Goal: Information Seeking & Learning: Learn about a topic

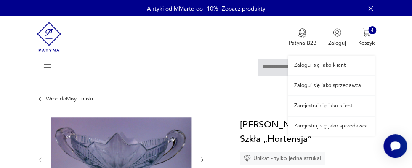
click at [318, 63] on link "Zaloguj się jako klient" at bounding box center [331, 65] width 87 height 19
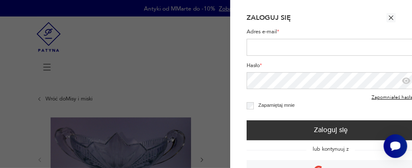
click at [256, 49] on input "Adres e-mail *" at bounding box center [331, 47] width 168 height 17
type input "**********"
click at [403, 79] on icon "button" at bounding box center [406, 80] width 8 height 6
click at [403, 79] on icon "button" at bounding box center [405, 81] width 6 height 5
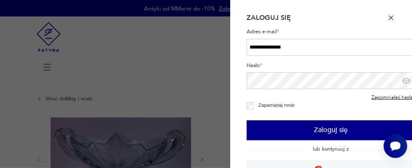
click at [320, 130] on button "Zaloguj się" at bounding box center [331, 130] width 168 height 20
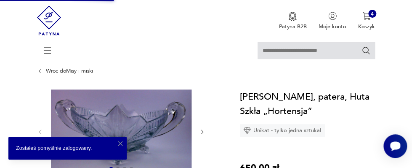
scroll to position [45, 0]
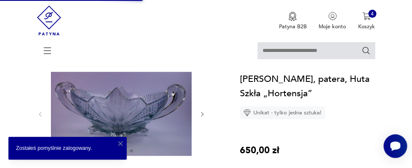
click at [202, 113] on icon "button" at bounding box center [202, 114] width 6 height 6
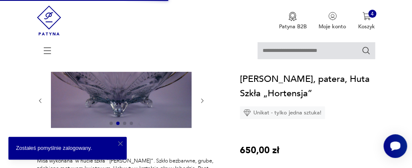
click at [121, 141] on icon "button" at bounding box center [121, 143] width 8 height 8
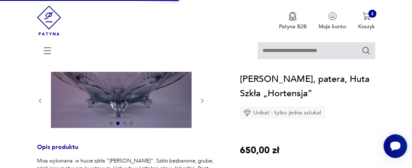
click at [201, 100] on icon "button" at bounding box center [202, 100] width 6 height 6
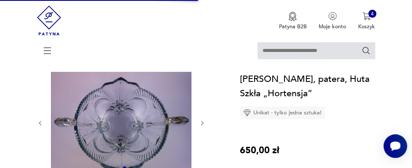
click at [203, 121] on icon "button" at bounding box center [202, 123] width 6 height 6
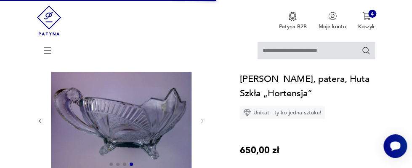
click at [165, 117] on img at bounding box center [121, 120] width 141 height 97
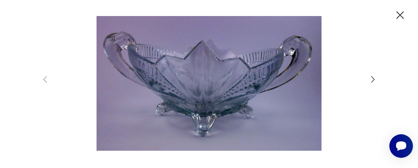
click at [223, 79] on img at bounding box center [209, 83] width 304 height 134
click at [373, 77] on icon "button" at bounding box center [372, 79] width 3 height 6
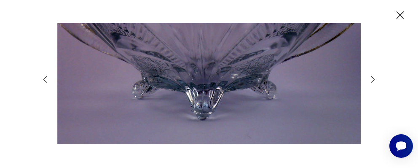
click at [373, 77] on icon "button" at bounding box center [372, 79] width 3 height 6
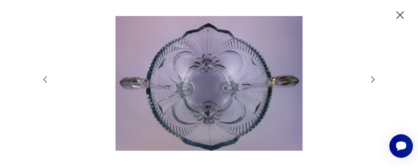
click at [402, 14] on icon "button" at bounding box center [399, 14] width 13 height 13
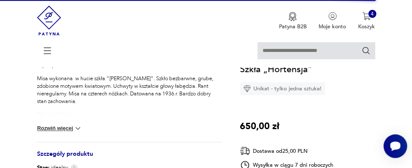
scroll to position [183, 0]
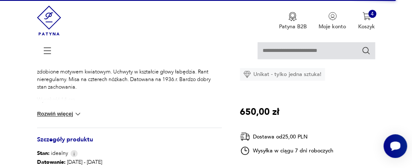
click at [71, 115] on button "Rozwiń więcej" at bounding box center [59, 113] width 45 height 8
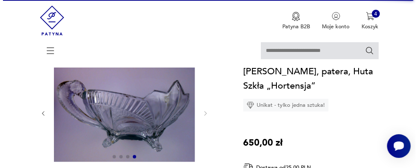
scroll to position [45, 0]
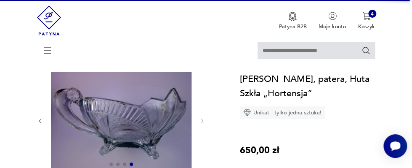
click at [135, 124] on img at bounding box center [121, 120] width 141 height 97
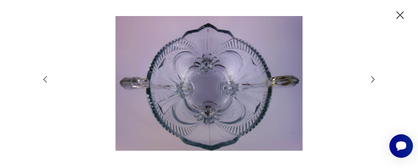
click at [371, 78] on icon "button" at bounding box center [372, 79] width 9 height 9
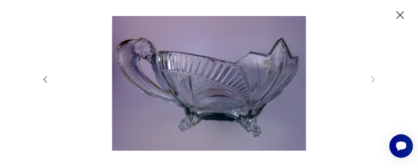
drag, startPoint x: 399, startPoint y: 13, endPoint x: 393, endPoint y: 16, distance: 6.6
click at [399, 13] on icon "button" at bounding box center [399, 14] width 13 height 13
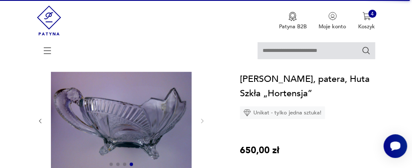
click at [47, 50] on icon at bounding box center [47, 50] width 29 height 29
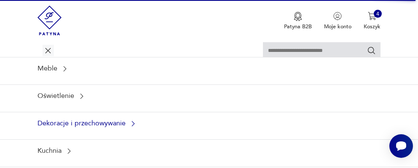
click at [67, 123] on div "Dekoracje i przechowywanie" at bounding box center [209, 123] width 418 height 23
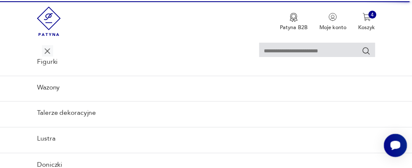
scroll to position [30, 0]
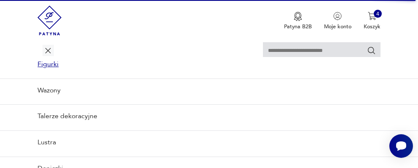
click at [52, 63] on link "Figurki" at bounding box center [209, 64] width 418 height 23
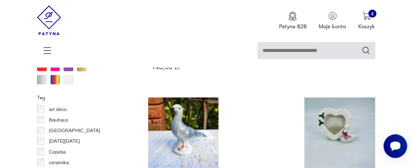
scroll to position [731, 0]
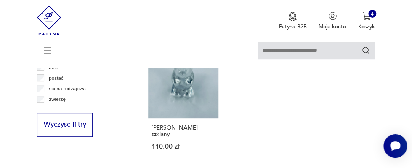
scroll to position [1091, 0]
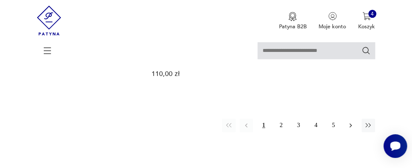
click at [350, 121] on icon "button" at bounding box center [351, 125] width 8 height 8
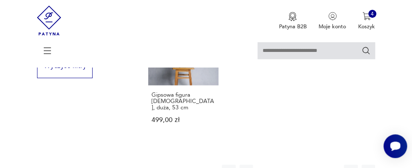
scroll to position [1091, 0]
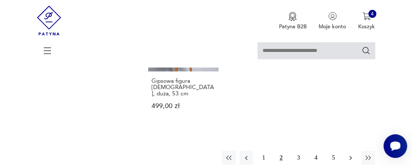
click at [349, 154] on icon "button" at bounding box center [351, 158] width 8 height 8
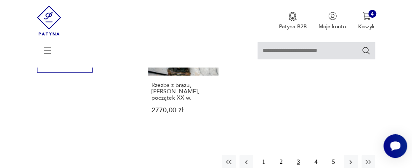
scroll to position [1091, 0]
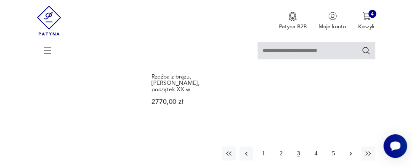
click at [350, 149] on icon "button" at bounding box center [351, 153] width 8 height 8
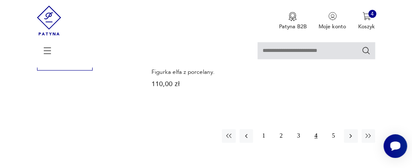
scroll to position [1091, 0]
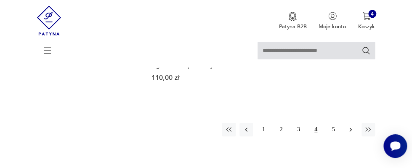
click at [351, 125] on icon "button" at bounding box center [351, 129] width 8 height 8
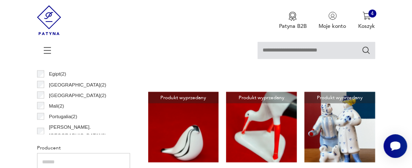
scroll to position [406, 0]
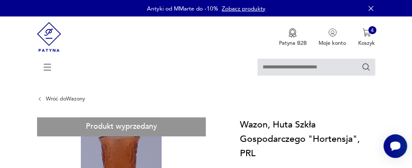
scroll to position [45, 0]
